Goal: Information Seeking & Learning: Learn about a topic

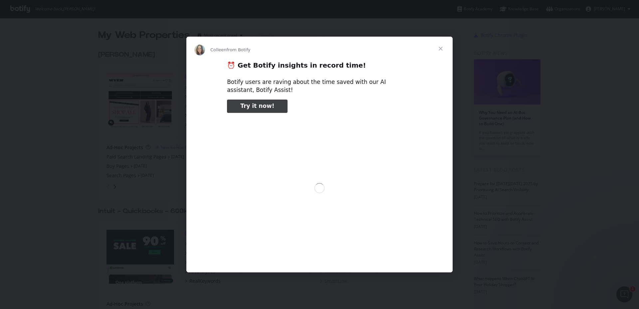
click at [441, 48] on span "Close" at bounding box center [441, 49] width 24 height 24
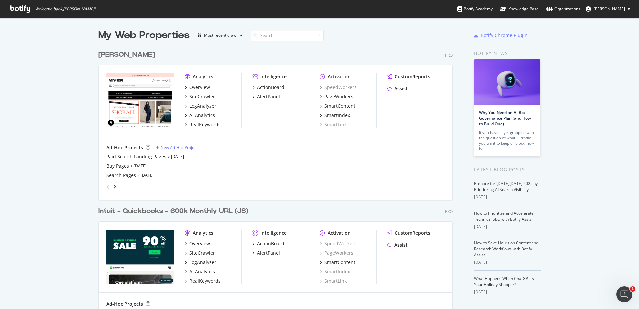
click at [91, 103] on div "My Web Properties Most recent crawl [PERSON_NAME] Pro Analytics Overview SiteCr…" at bounding box center [319, 192] width 639 height 348
click at [194, 85] on div "Overview" at bounding box center [199, 87] width 21 height 7
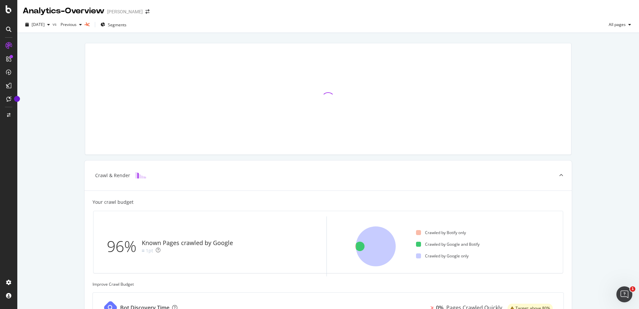
click at [68, 125] on div "Crawl & Render Your crawl budget 96% Known Pages crawled by Google 1pt Crawled …" at bounding box center [328, 275] width 622 height 484
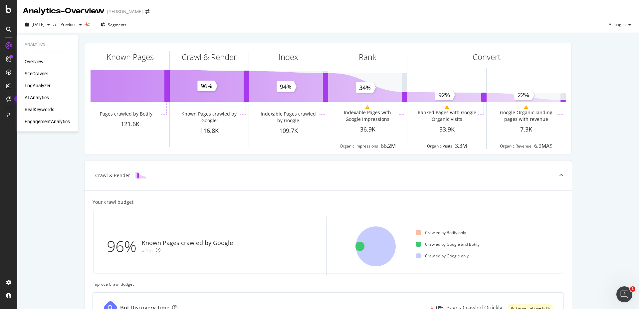
click at [38, 109] on div "RealKeywords" at bounding box center [40, 109] width 30 height 7
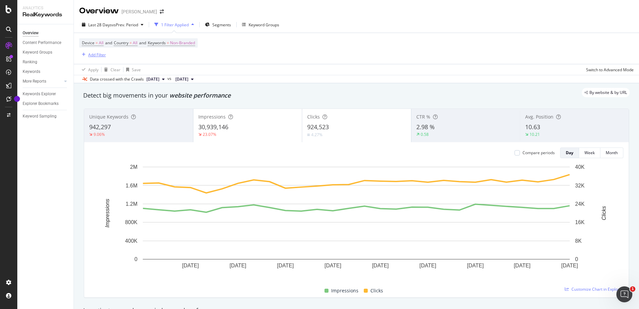
click at [97, 54] on div "Add Filter" at bounding box center [97, 55] width 18 height 6
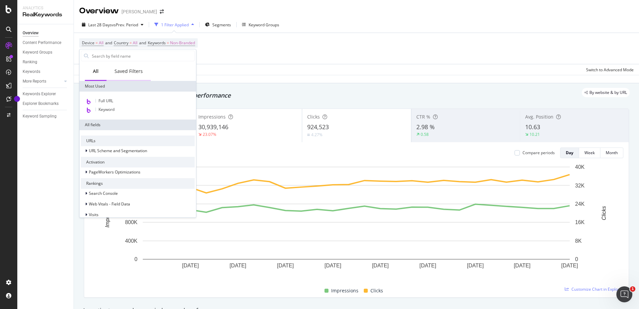
click at [121, 70] on div "Saved Filters" at bounding box center [129, 71] width 28 height 7
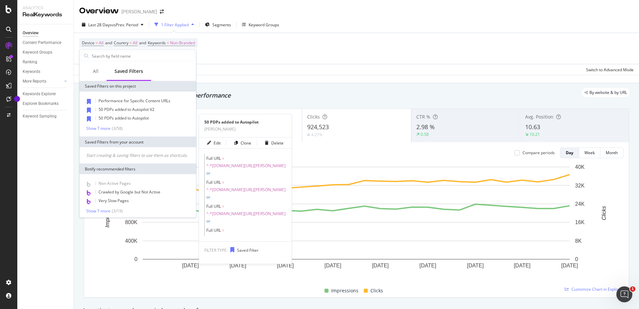
scroll to position [2, 0]
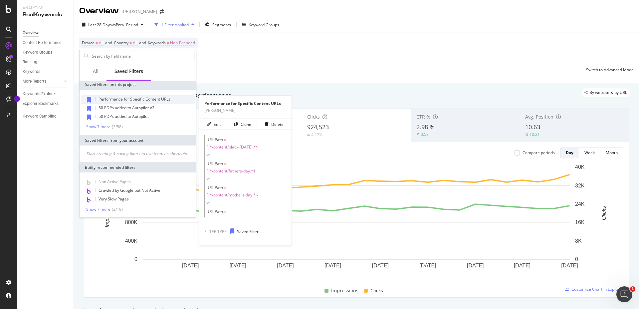
click at [158, 98] on span "Performance for Specific Content URLs" at bounding box center [135, 99] width 72 height 6
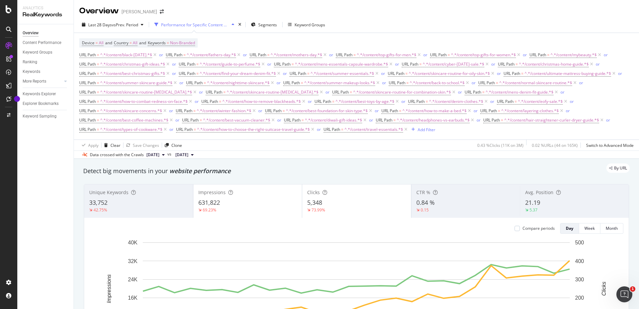
click at [467, 132] on div "URL Path = ^.*/content/black-[DATE].*$ or URL Path = ^.*/content/fathers-day.*$…" at bounding box center [356, 92] width 555 height 84
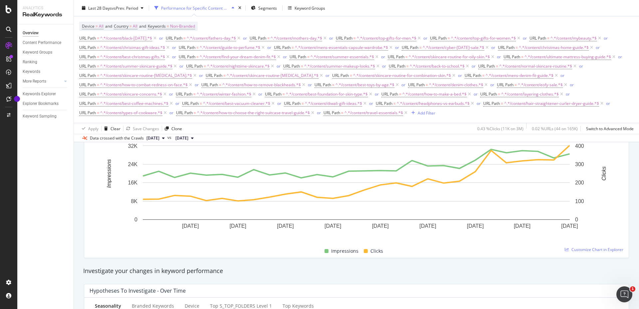
scroll to position [114, 0]
click at [203, 7] on div "Performance for Specific Content URLs" at bounding box center [195, 8] width 68 height 6
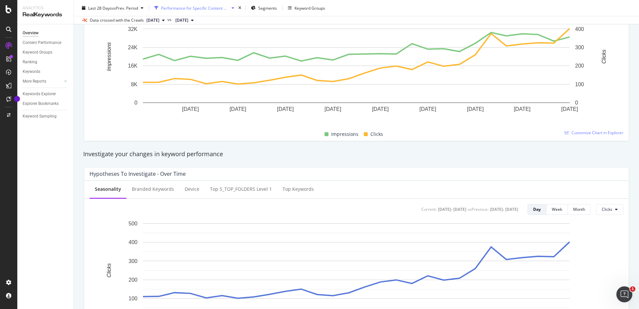
scroll to position [0, 0]
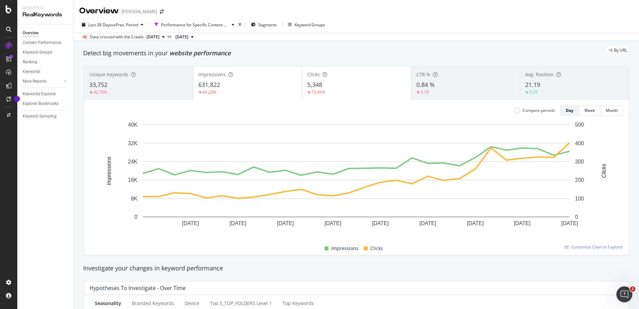
click at [192, 17] on div "Last 28 Days vs Prev. Period Performance for Specific Content URLs Segments Key…" at bounding box center [356, 29] width 565 height 24
click at [190, 22] on div "Performance for Specific Content URLs" at bounding box center [195, 25] width 68 height 6
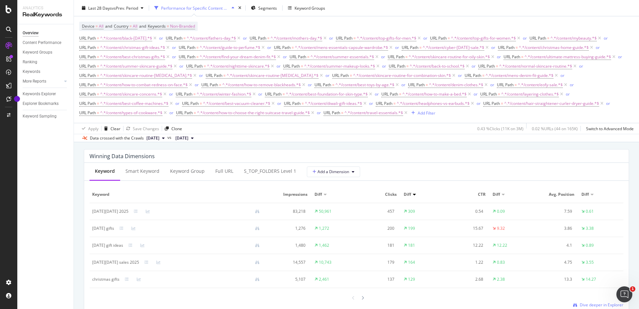
scroll to position [609, 0]
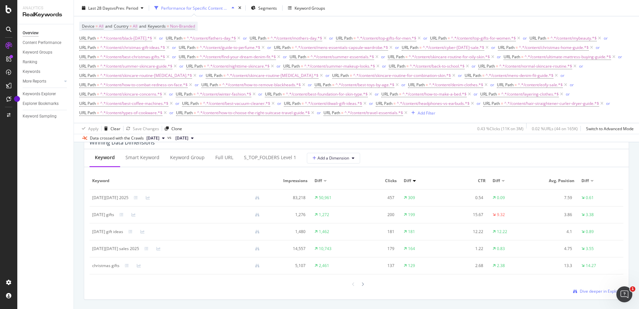
click at [223, 9] on div "Performance for Specific Content URLs" at bounding box center [195, 8] width 68 height 6
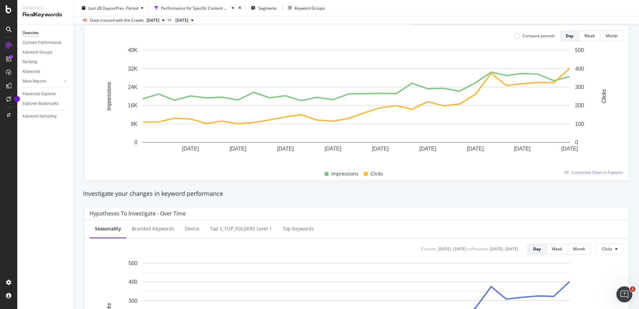
scroll to position [0, 0]
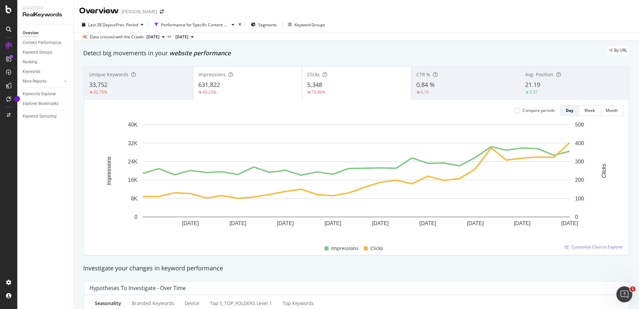
click at [188, 35] on span "[DATE]" at bounding box center [181, 37] width 13 height 6
click at [163, 48] on div "By URL" at bounding box center [353, 50] width 553 height 9
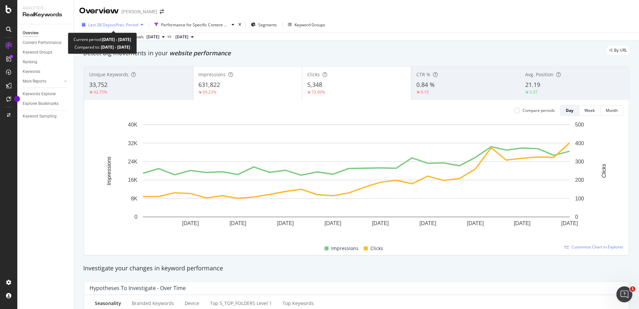
click at [129, 22] on span "vs Prev. Period" at bounding box center [125, 25] width 26 height 6
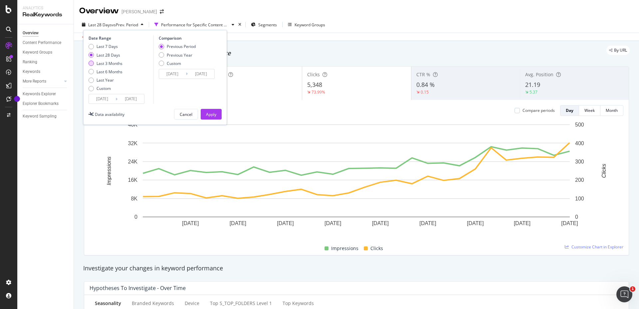
click at [111, 64] on div "Last 3 Months" at bounding box center [110, 64] width 26 height 6
type input "[DATE]"
click at [179, 56] on div "Previous Year" at bounding box center [180, 55] width 26 height 6
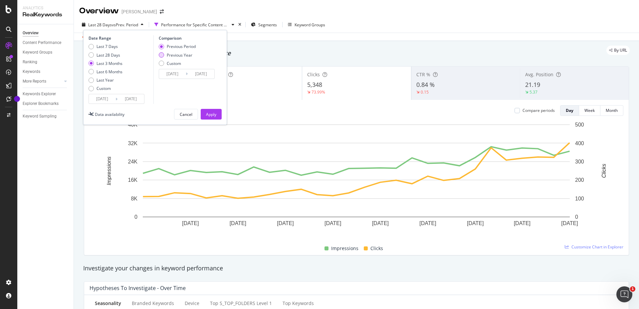
type input "[DATE]"
click at [210, 112] on div "Apply" at bounding box center [211, 115] width 10 height 6
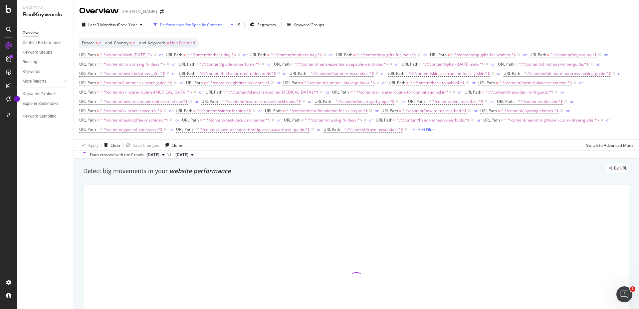
click at [199, 25] on div "Performance for Specific Content URLs" at bounding box center [194, 25] width 68 height 6
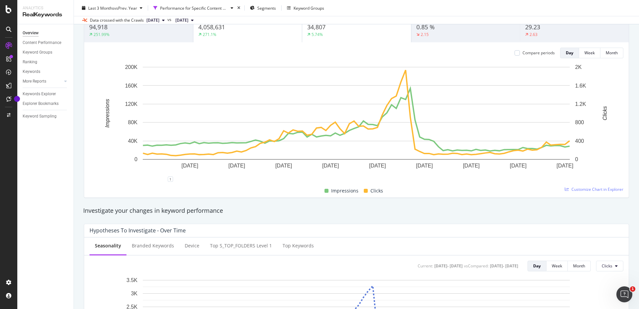
scroll to position [43, 0]
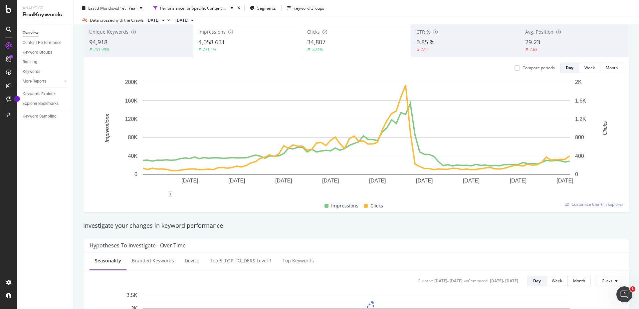
click at [537, 68] on div "Compare periods" at bounding box center [539, 68] width 32 height 6
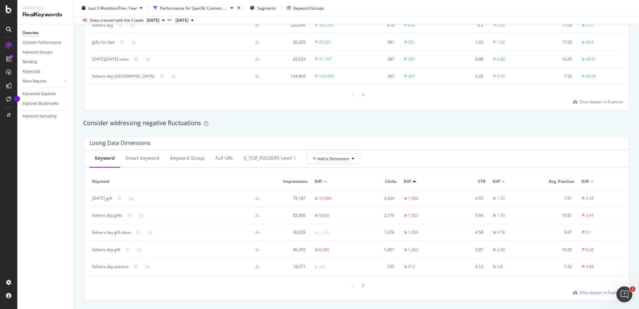
scroll to position [681, 0]
click at [408, 133] on div "Losing Data Dimensions Keyword Smart Keyword Keyword Group Full URL s_TOP_FOLDE…" at bounding box center [356, 217] width 553 height 175
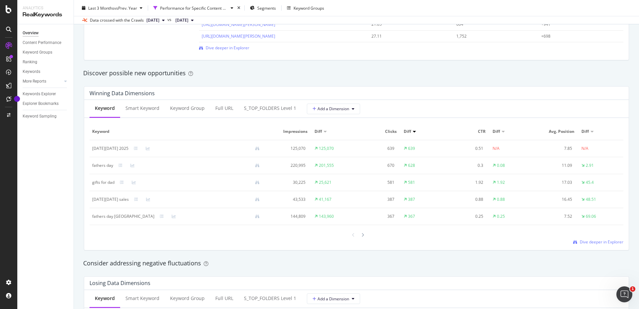
scroll to position [539, 0]
click at [220, 111] on div "Full URL" at bounding box center [224, 110] width 18 height 7
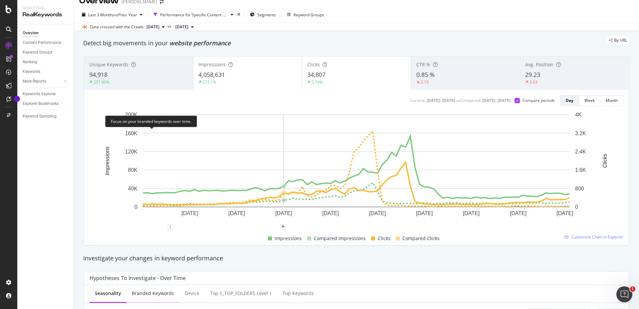
scroll to position [0, 0]
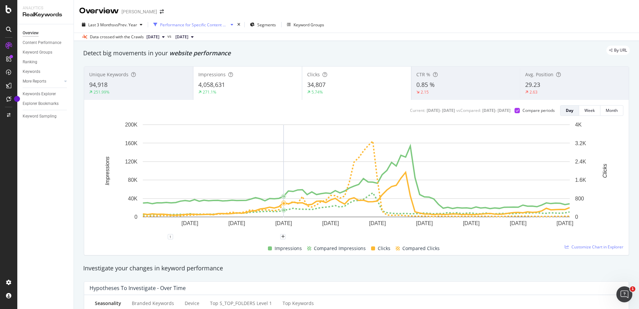
click at [212, 24] on div "Performance for Specific Content URLs" at bounding box center [194, 25] width 68 height 6
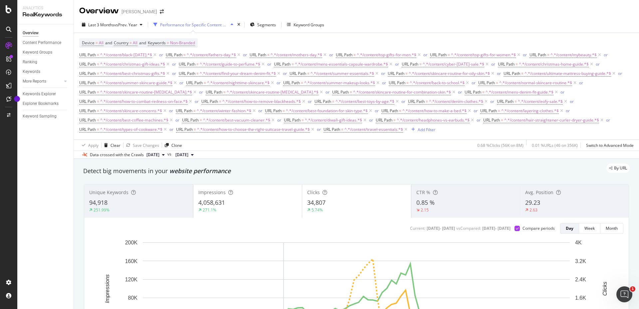
click at [212, 25] on div "Performance for Specific Content URLs" at bounding box center [194, 25] width 68 height 6
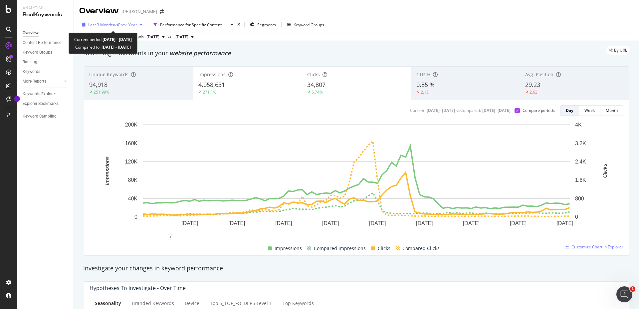
click at [130, 24] on span "vs Prev. Year" at bounding box center [125, 25] width 23 height 6
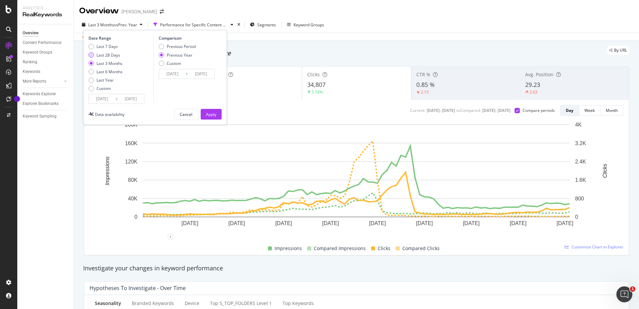
click at [112, 54] on div "Last 28 Days" at bounding box center [109, 55] width 24 height 6
type input "[DATE]"
click at [216, 115] on div "Apply" at bounding box center [211, 115] width 10 height 6
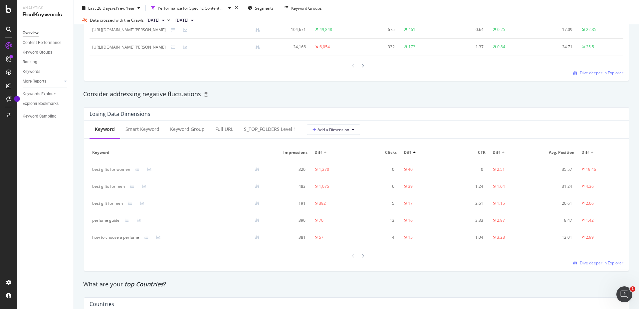
scroll to position [711, 0]
click at [222, 128] on div "Full URL" at bounding box center [224, 129] width 18 height 7
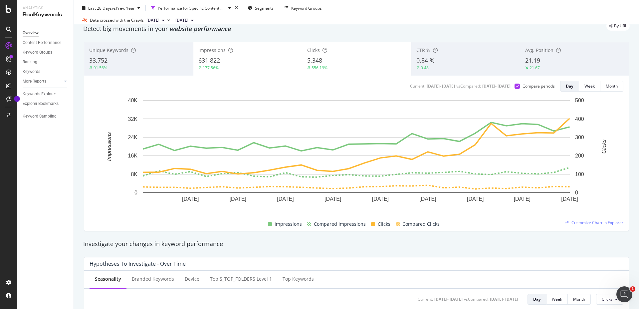
scroll to position [0, 0]
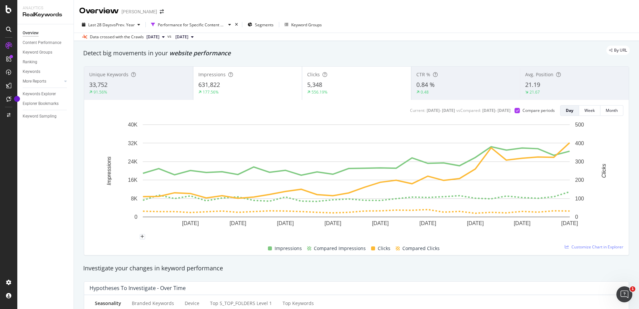
click at [109, 208] on icon "A chart." at bounding box center [108, 171] width 5 height 93
click at [525, 108] on div "Compare periods" at bounding box center [539, 111] width 32 height 6
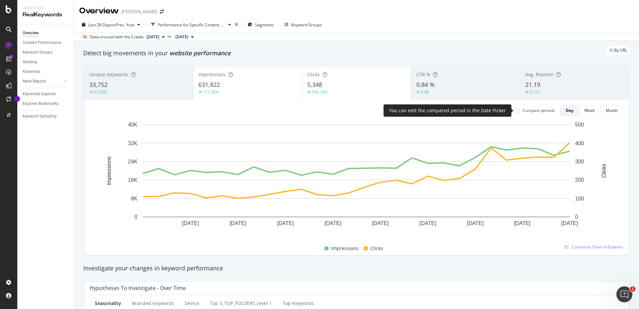
click at [525, 108] on div "Compare periods" at bounding box center [539, 111] width 32 height 6
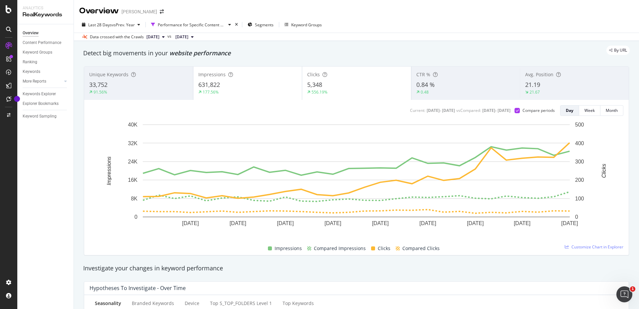
click at [255, 84] on div "631,822" at bounding box center [247, 85] width 99 height 9
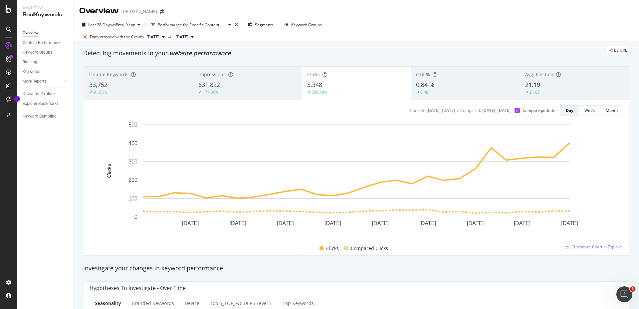
click at [332, 81] on div "5,348" at bounding box center [356, 85] width 99 height 9
click at [258, 85] on div "631,822" at bounding box center [247, 85] width 99 height 9
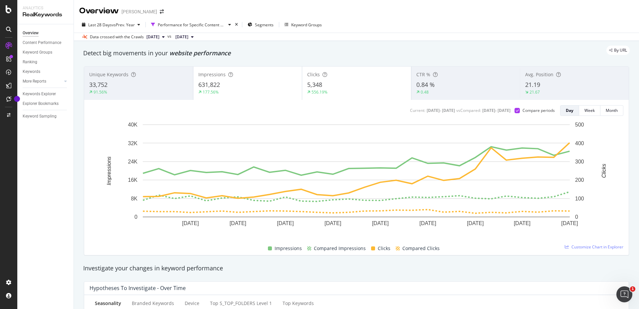
click at [266, 88] on div "631,822" at bounding box center [247, 85] width 99 height 9
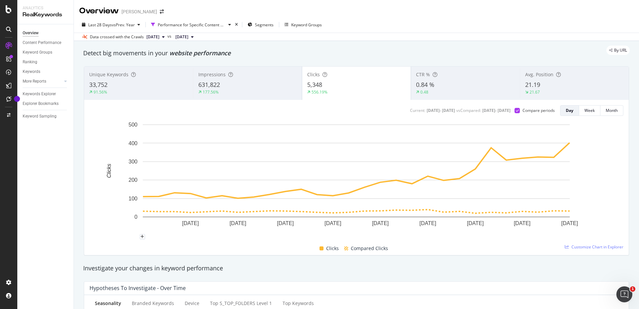
click at [92, 206] on rect "A chart." at bounding box center [357, 179] width 534 height 116
click at [204, 23] on div "Performance for Specific Content URLs" at bounding box center [192, 25] width 68 height 6
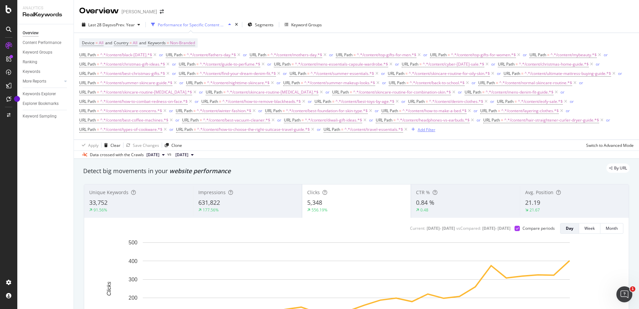
click at [432, 131] on div "Add Filter" at bounding box center [427, 130] width 18 height 6
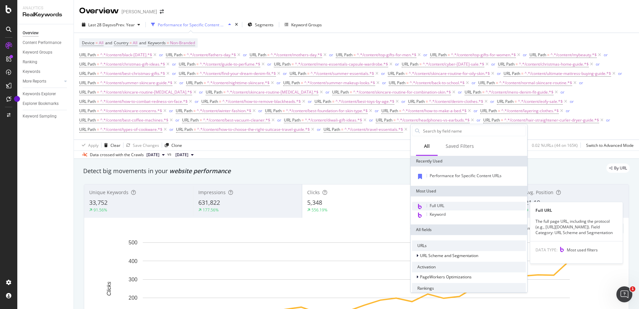
click at [434, 205] on span "Full URL" at bounding box center [437, 206] width 15 height 6
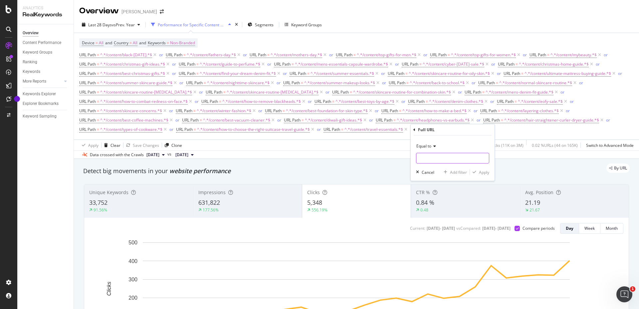
click at [442, 159] on input "text" at bounding box center [453, 158] width 73 height 11
paste input "/content/halloween-ideas"
type input "/content/halloween-ideas"
click at [434, 146] on icon at bounding box center [434, 146] width 5 height 4
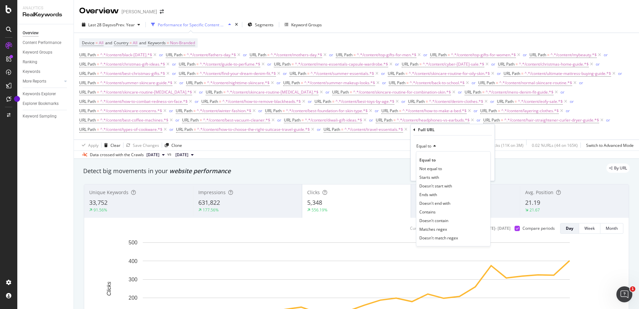
click at [417, 131] on div "Full URL" at bounding box center [453, 129] width 79 height 11
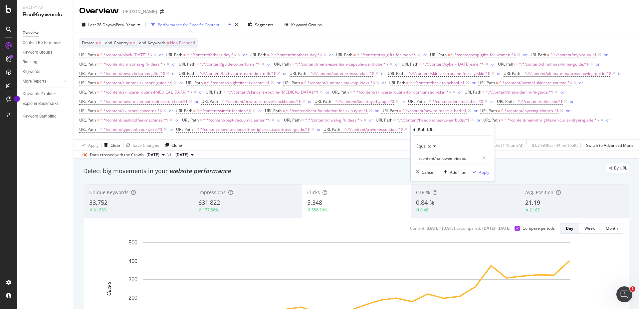
click at [414, 129] on icon at bounding box center [415, 130] width 2 height 4
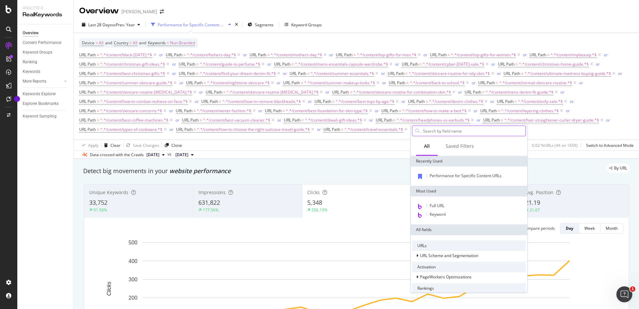
click at [446, 133] on input "text" at bounding box center [474, 131] width 103 height 10
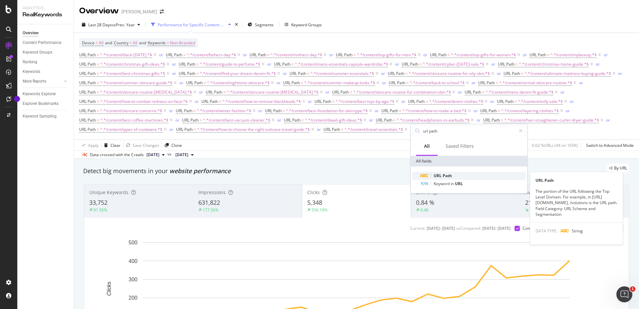
type input "url path"
click at [448, 175] on span "Path" at bounding box center [447, 176] width 9 height 6
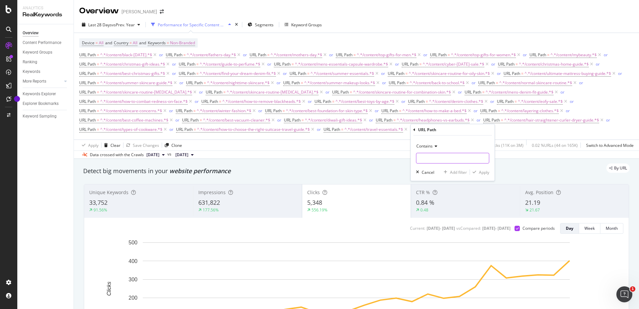
click at [447, 158] on input "text" at bounding box center [453, 158] width 73 height 11
paste input "/content/halloween-ideas"
type input "/content/halloween-ideas"
click at [486, 171] on div "Apply" at bounding box center [484, 172] width 10 height 6
click at [520, 129] on div "Add Filter" at bounding box center [520, 130] width 18 height 6
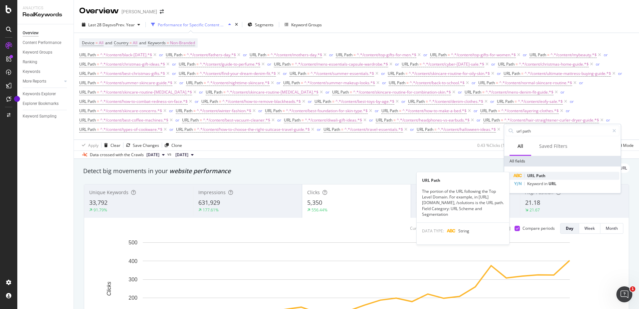
click at [527, 175] on div "URL Path" at bounding box center [567, 176] width 106 height 8
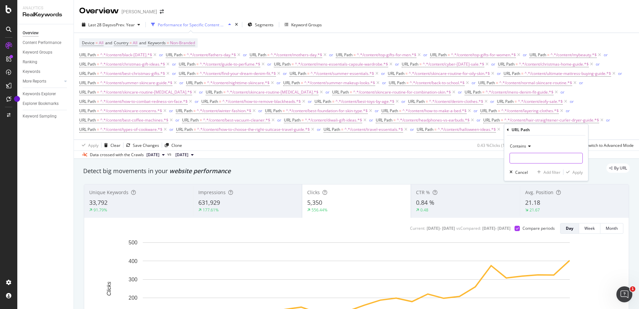
click at [520, 157] on input "text" at bounding box center [546, 158] width 73 height 11
paste input "/content/ice-cream-maker-guide"
type input "/content/ice-cream-maker-guide"
click at [577, 174] on div "Apply" at bounding box center [578, 172] width 10 height 6
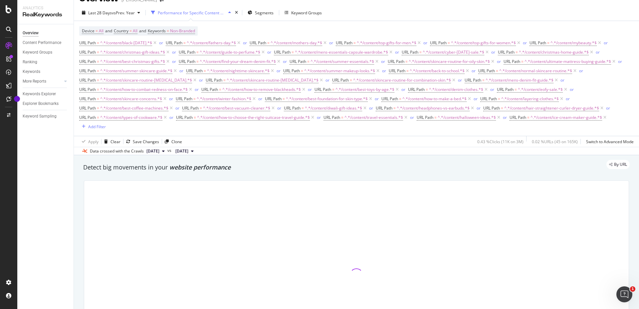
scroll to position [9, 0]
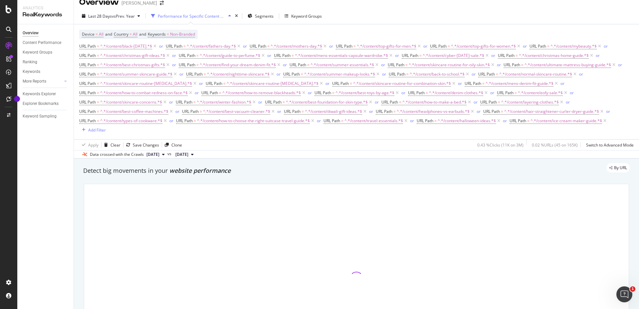
click at [171, 14] on div "Performance for Specific Content URLs" at bounding box center [192, 16] width 68 height 6
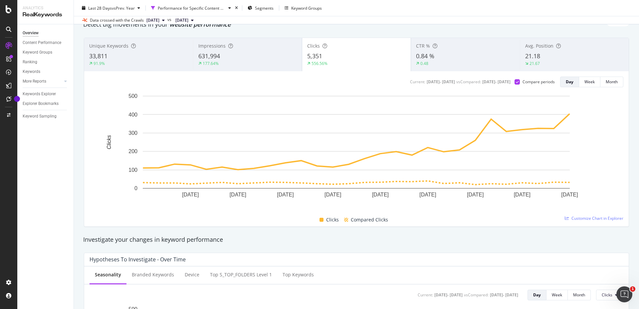
scroll to position [0, 0]
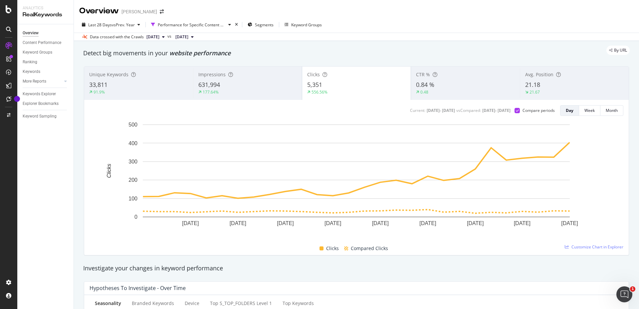
click at [235, 86] on div "631,994" at bounding box center [247, 85] width 99 height 9
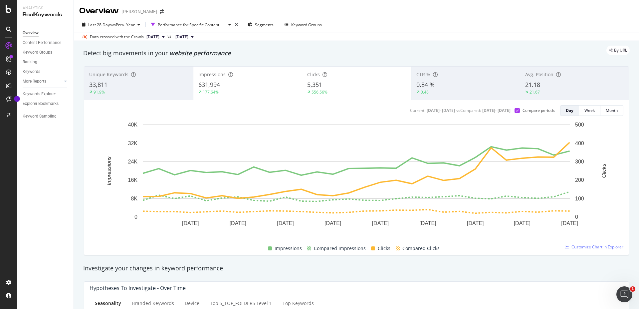
click at [235, 86] on div "631,994" at bounding box center [247, 85] width 99 height 9
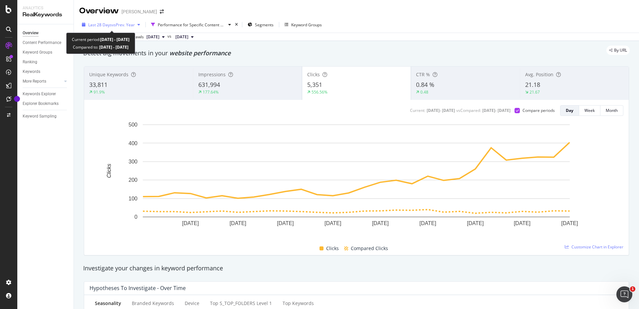
click at [126, 26] on span "vs Prev. Year" at bounding box center [123, 25] width 23 height 6
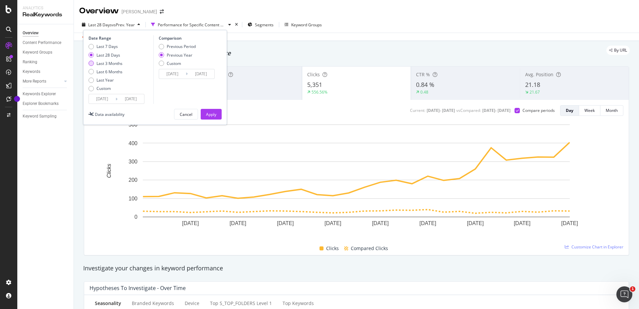
click at [110, 64] on div "Last 3 Months" at bounding box center [110, 64] width 26 height 6
type input "[DATE]"
click at [215, 117] on div "Apply" at bounding box center [211, 115] width 10 height 6
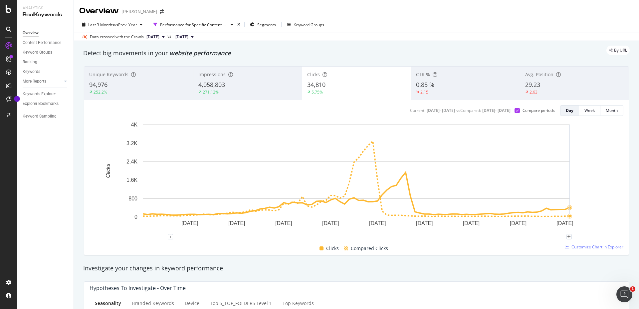
click at [583, 186] on rect "A chart." at bounding box center [357, 179] width 534 height 116
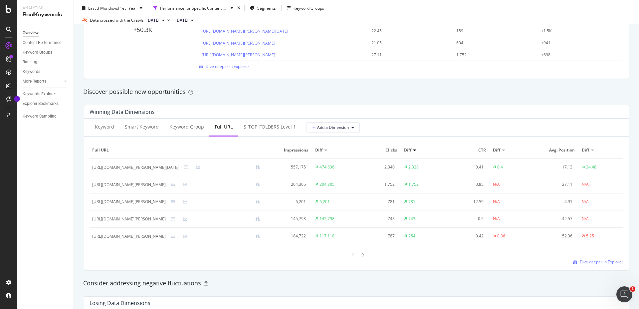
scroll to position [543, 0]
